Goal: Information Seeking & Learning: Learn about a topic

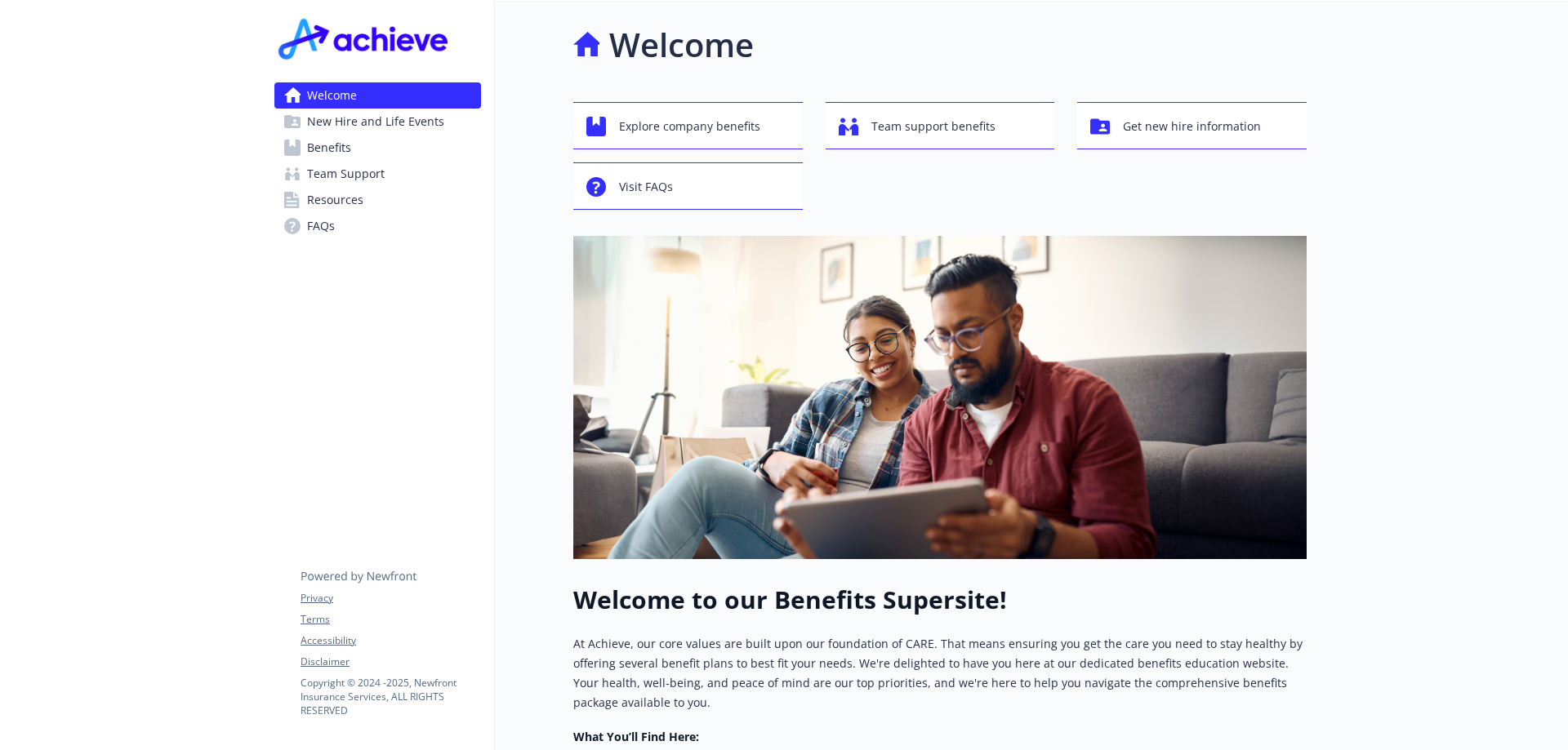
click at [324, 144] on span "Benefits" at bounding box center [329, 148] width 44 height 26
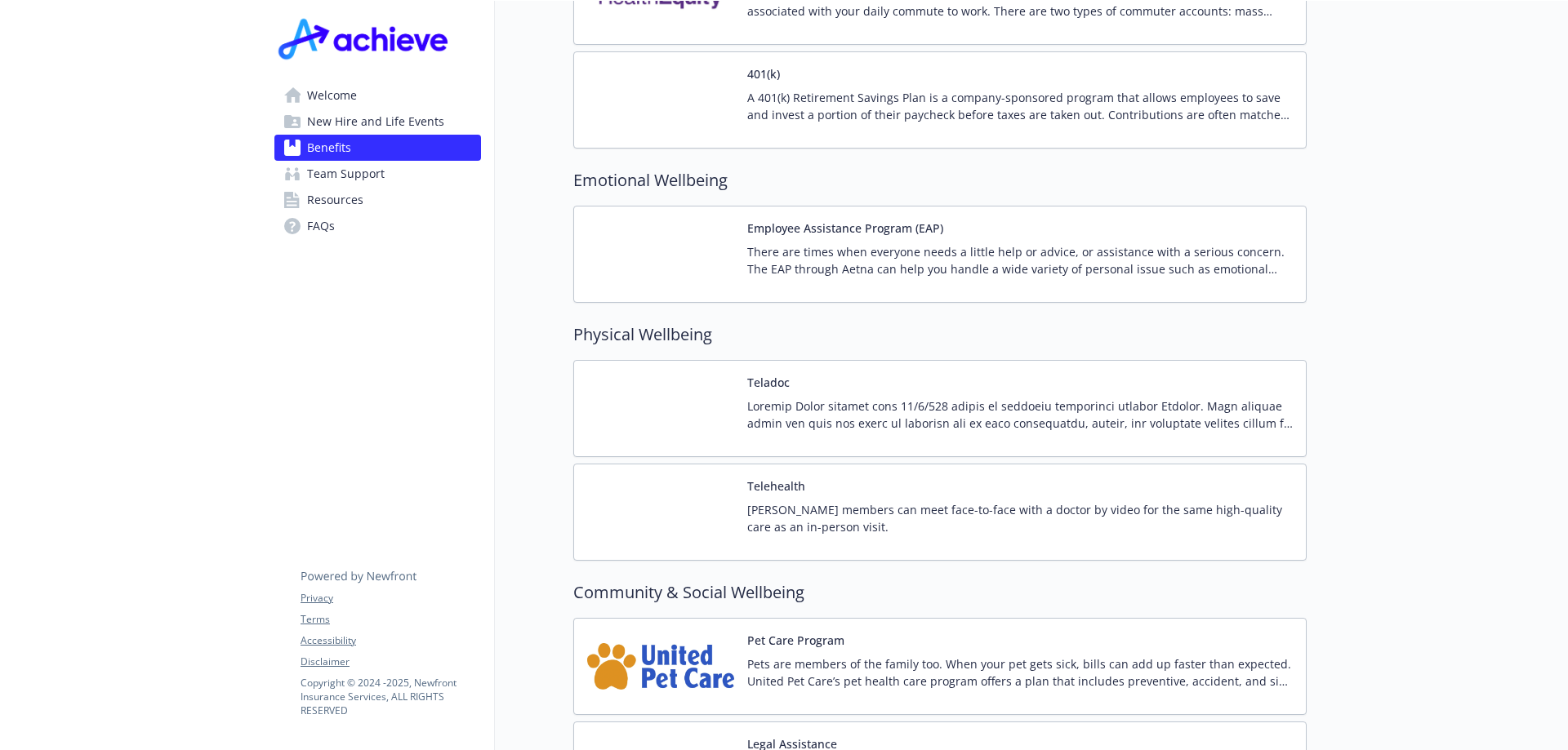
scroll to position [3119, 0]
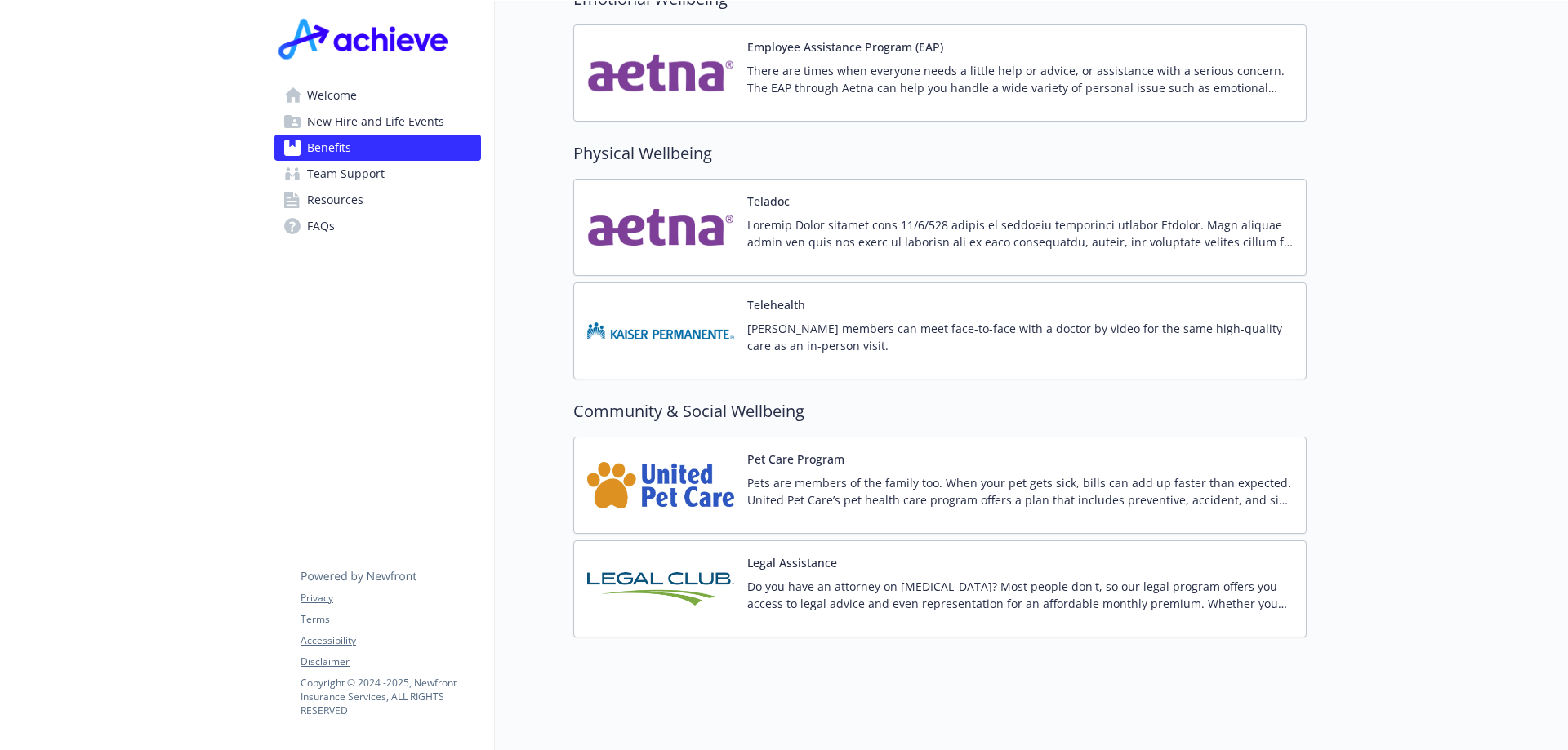
click at [673, 451] on img at bounding box center [661, 485] width 147 height 70
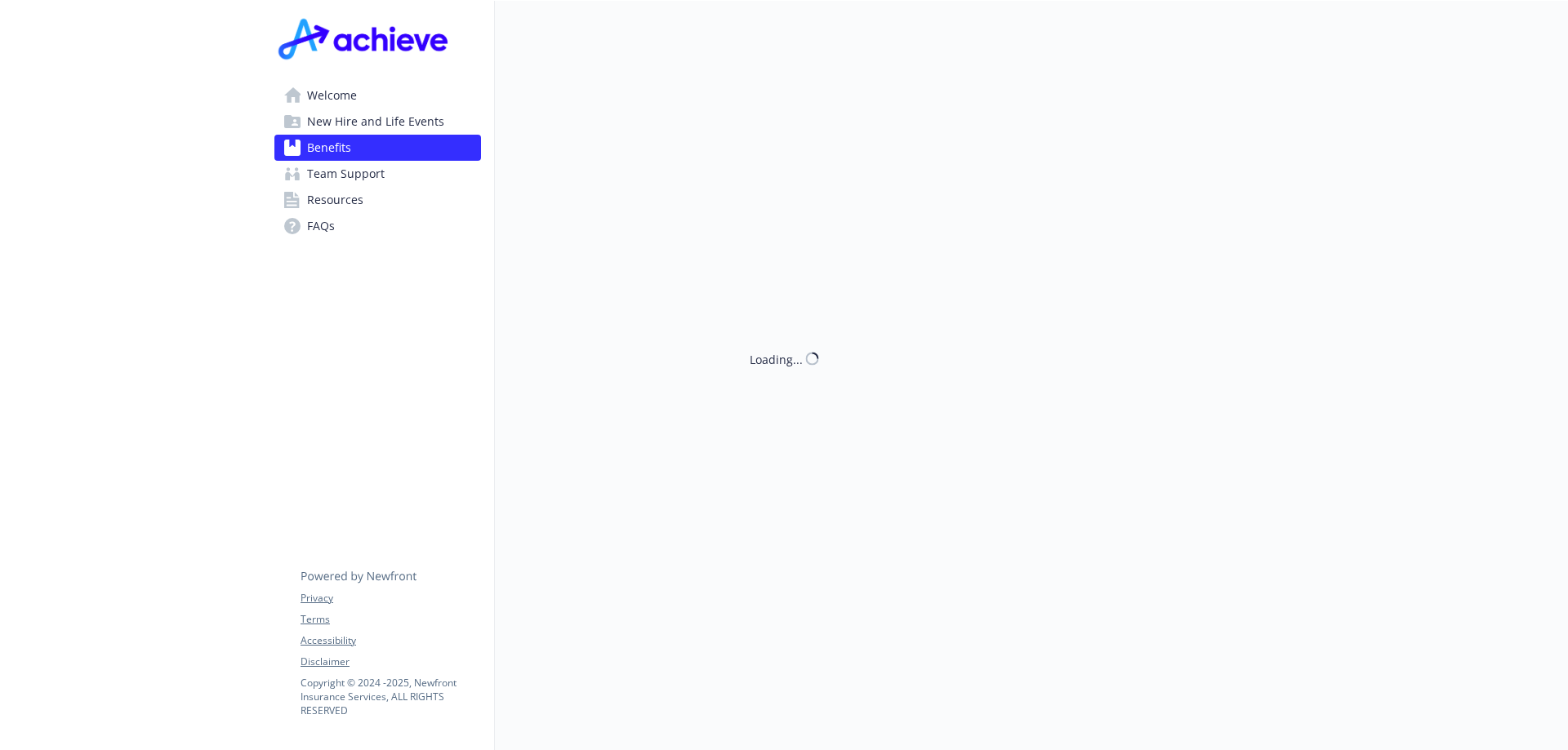
scroll to position [3119, 0]
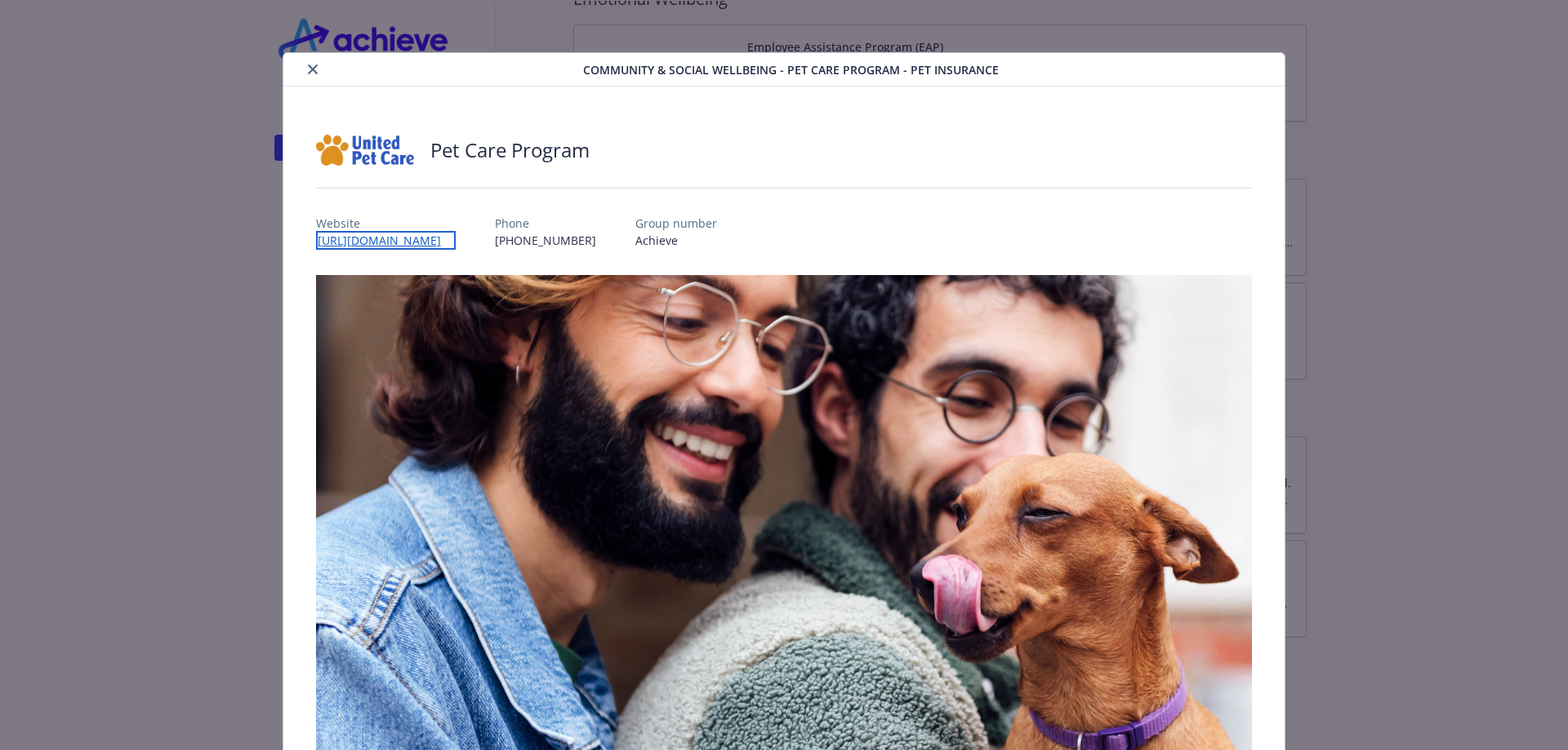
click at [447, 241] on link "[URL][DOMAIN_NAME]" at bounding box center [385, 240] width 140 height 19
